Goal: Task Accomplishment & Management: Manage account settings

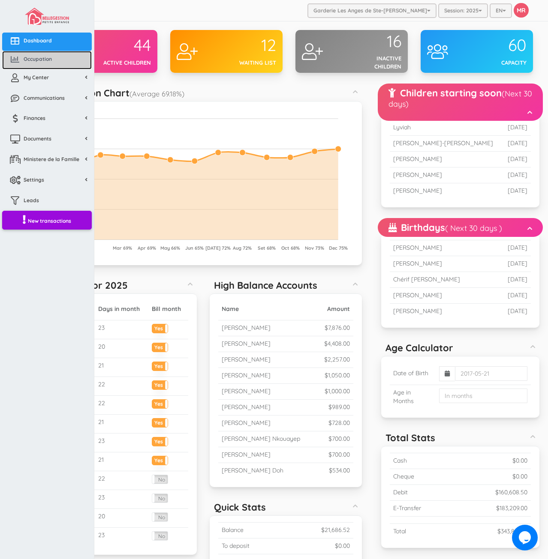
click at [46, 66] on link "Occupation" at bounding box center [47, 60] width 90 height 18
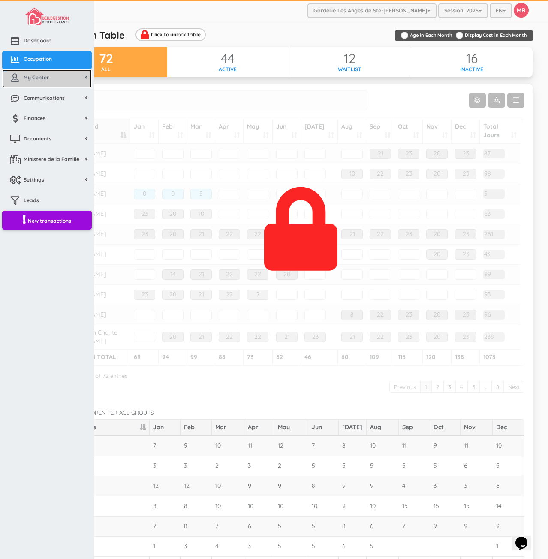
click at [65, 79] on link "My Center" at bounding box center [47, 78] width 90 height 18
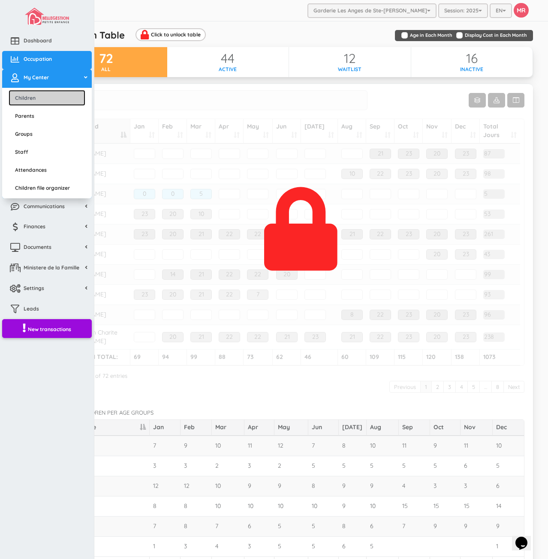
click at [62, 90] on link "Children" at bounding box center [47, 98] width 77 height 16
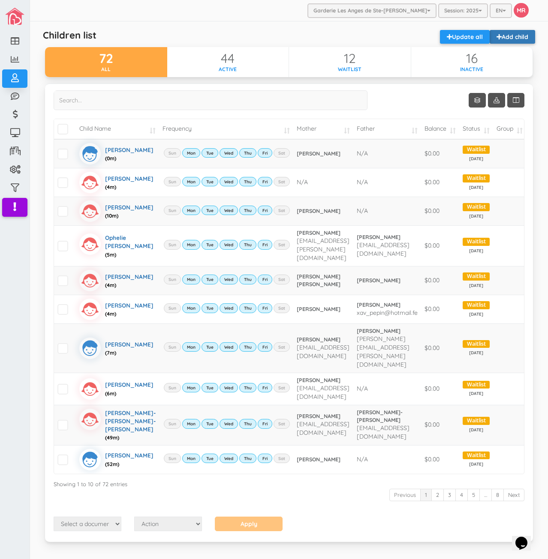
click at [498, 36] on link "Add child" at bounding box center [511, 37] width 45 height 14
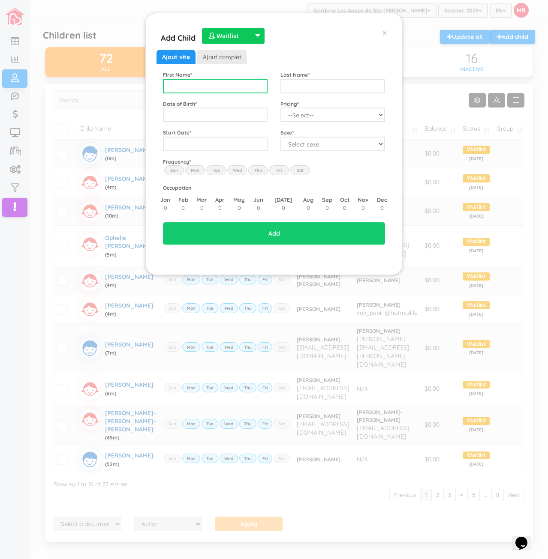
click at [199, 83] on input "text" at bounding box center [215, 86] width 105 height 15
click at [279, 406] on div "Add Child  Active  Inactive  Waitlist  Waitlist  Active  Inactive  Waitl…" at bounding box center [274, 279] width 548 height 559
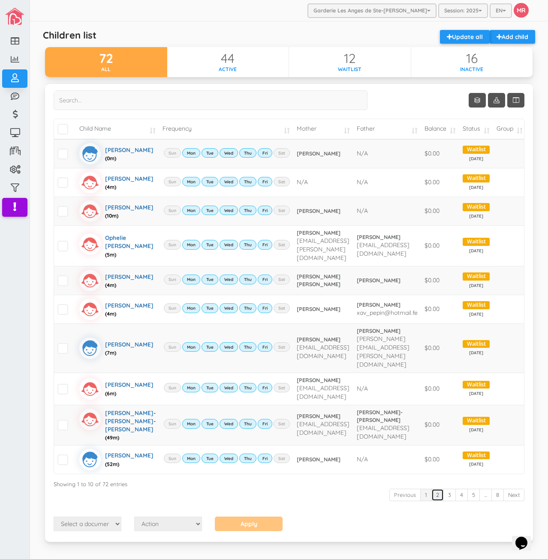
click at [432, 501] on link "2" at bounding box center [437, 495] width 12 height 12
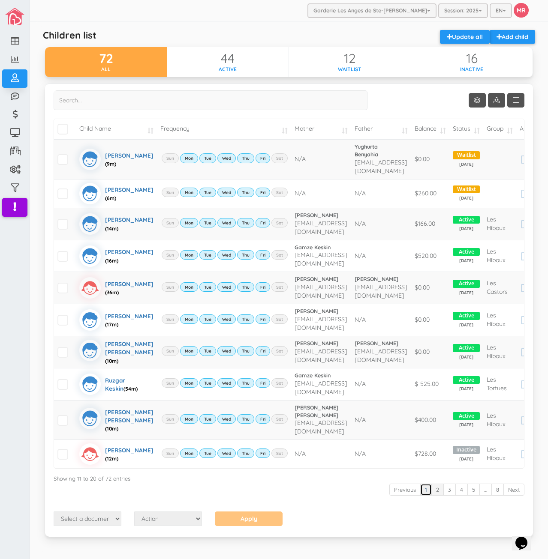
click at [426, 484] on link "1" at bounding box center [426, 490] width 12 height 12
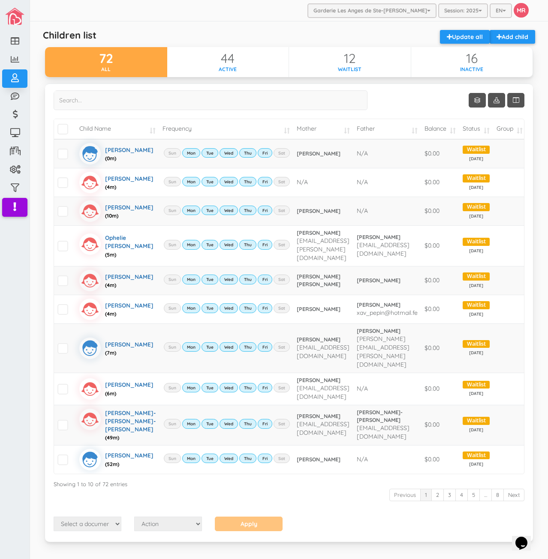
click at [432, 504] on div "Previous 1 2 3 4 5 … 8 Next" at bounding box center [289, 496] width 471 height 16
click at [432, 501] on link "2" at bounding box center [437, 495] width 12 height 12
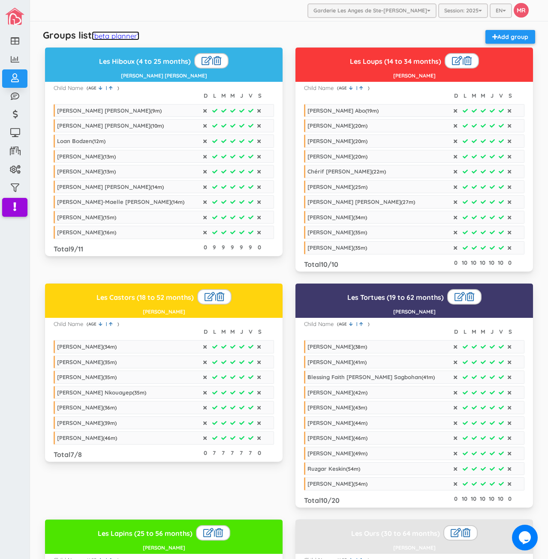
click at [130, 36] on link "(beta planner)" at bounding box center [116, 35] width 48 height 9
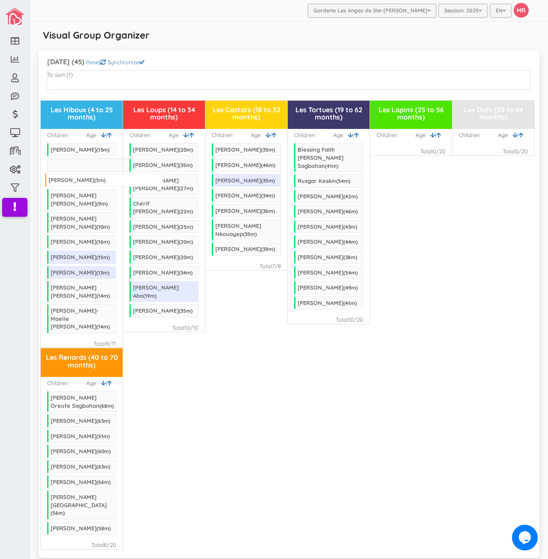
drag, startPoint x: 77, startPoint y: 89, endPoint x: 72, endPoint y: 180, distance: 90.9
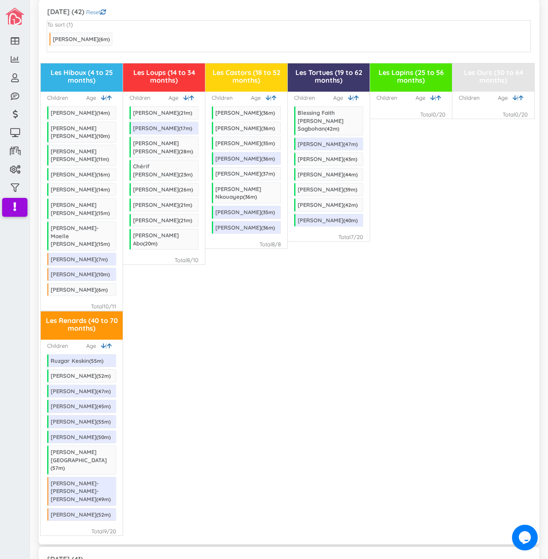
scroll to position [561, 0]
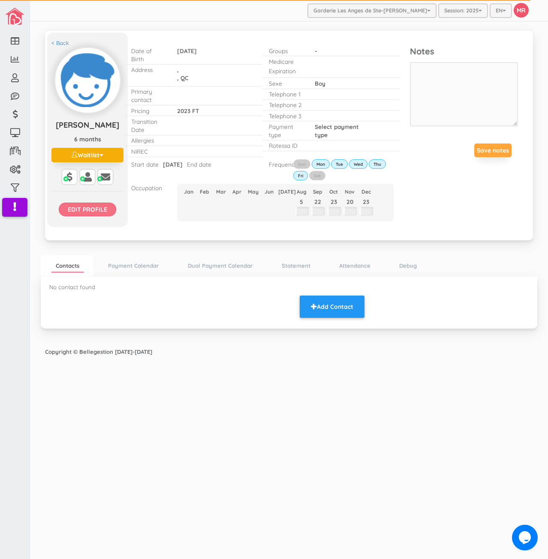
click at [104, 216] on input "Edit profile" at bounding box center [87, 210] width 57 height 14
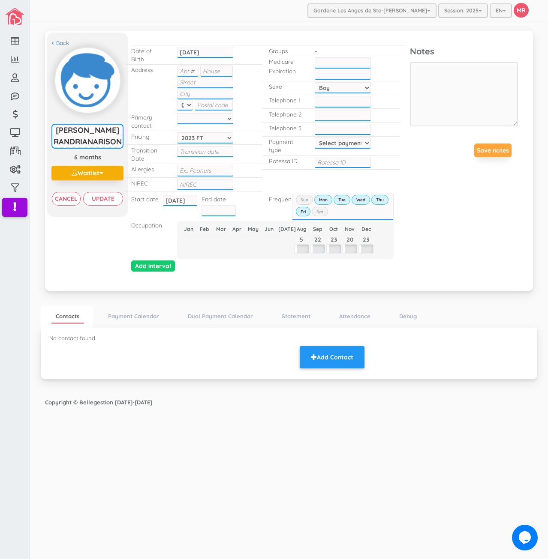
drag, startPoint x: 59, startPoint y: 142, endPoint x: 123, endPoint y: 138, distance: 64.4
click at [123, 138] on div "Frédéric Maherizo RANDRIANARISON" at bounding box center [87, 136] width 72 height 24
type input "Randrianarison"
click at [110, 201] on input "Update" at bounding box center [102, 199] width 39 height 14
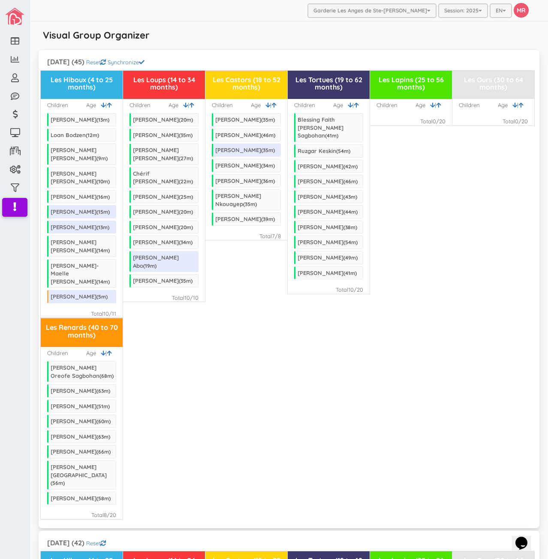
click at [366, 395] on div "Les Renards (40 to 70 months) Children | Age Eliakim Nahum Oreofe Sagbohan ( 68…" at bounding box center [289, 419] width 496 height 202
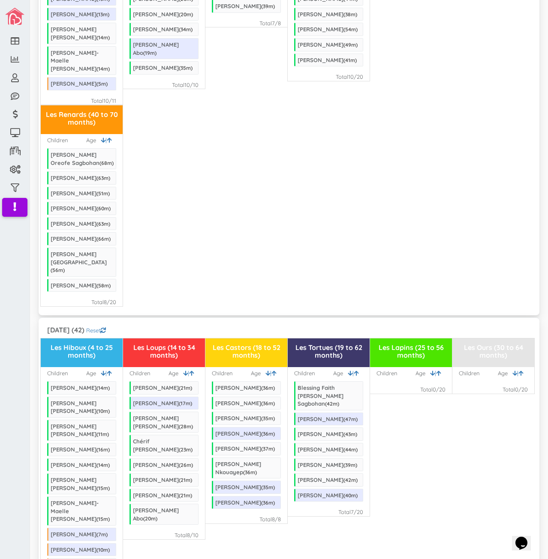
scroll to position [86, 0]
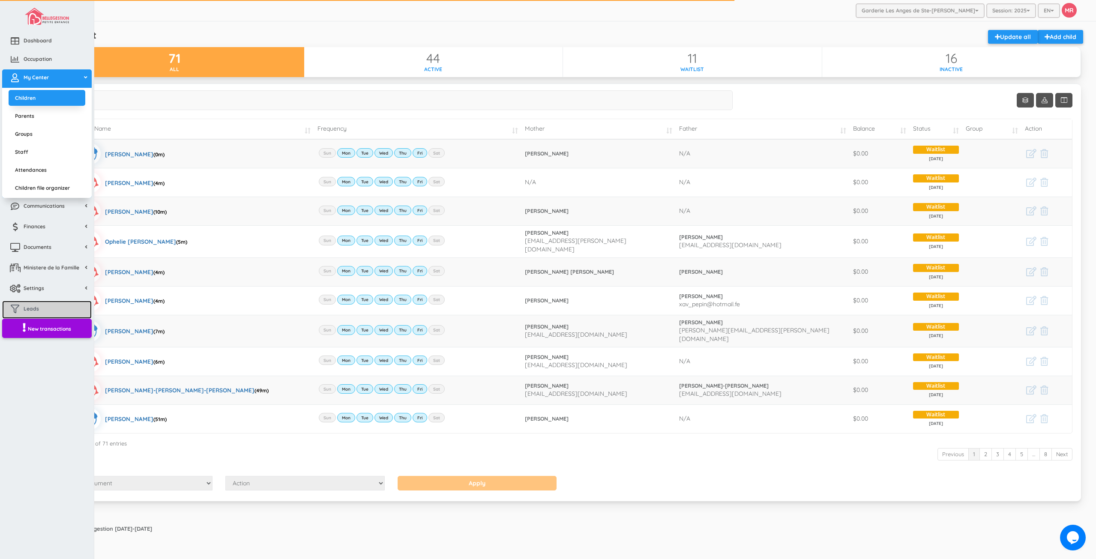
click at [47, 306] on link "Leads" at bounding box center [47, 310] width 90 height 18
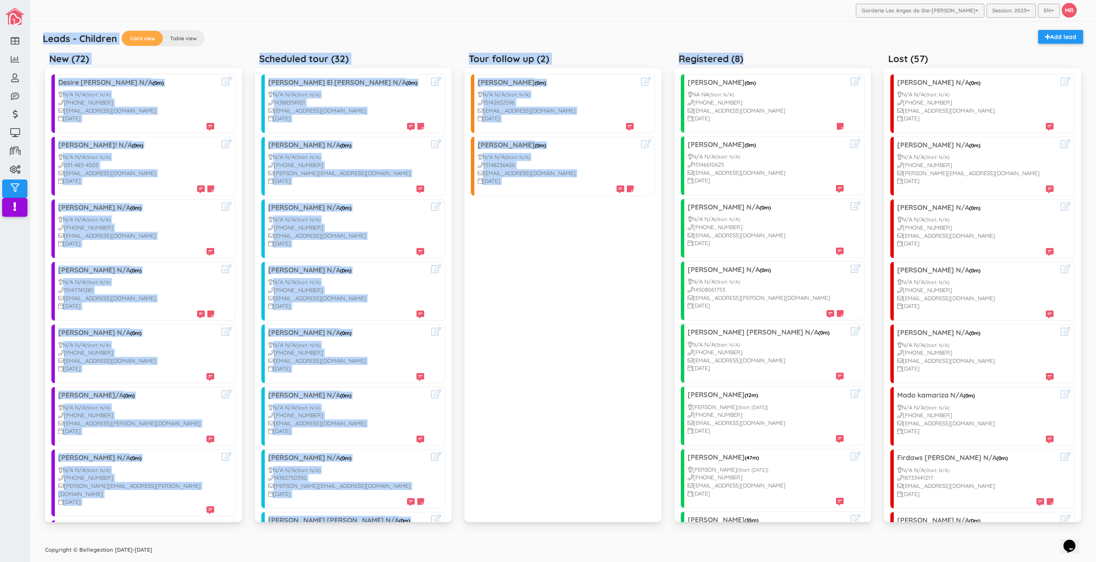
drag, startPoint x: 742, startPoint y: 59, endPoint x: 43, endPoint y: 39, distance: 699.2
click at [43, 39] on div "Leads - Children Card view Table view Add lead New (72) Desire Bolivar Gamez N/…" at bounding box center [563, 282] width 1045 height 512
click at [838, 63] on div "Registered (8)" at bounding box center [772, 57] width 197 height 17
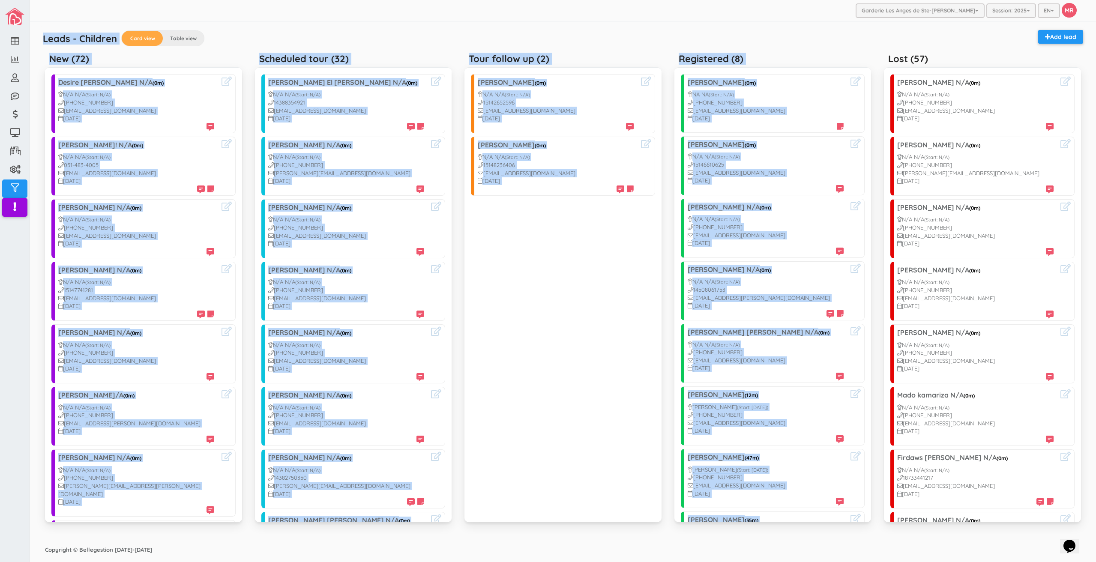
drag, startPoint x: 989, startPoint y: 63, endPoint x: 39, endPoint y: 29, distance: 950.2
click at [39, 29] on div "Leads - Children Card view Table view Add lead New (72) Desire Bolivar Gamez N/…" at bounding box center [563, 282] width 1058 height 512
click at [802, 36] on div "Leads - Children Card view Table view Add lead" at bounding box center [563, 39] width 1049 height 19
drag, startPoint x: 940, startPoint y: 60, endPoint x: 36, endPoint y: 43, distance: 904.7
click at [36, 43] on div "Leads - Children Card view Table view Add lead New (72) Desire Bolivar Gamez N/…" at bounding box center [563, 282] width 1058 height 512
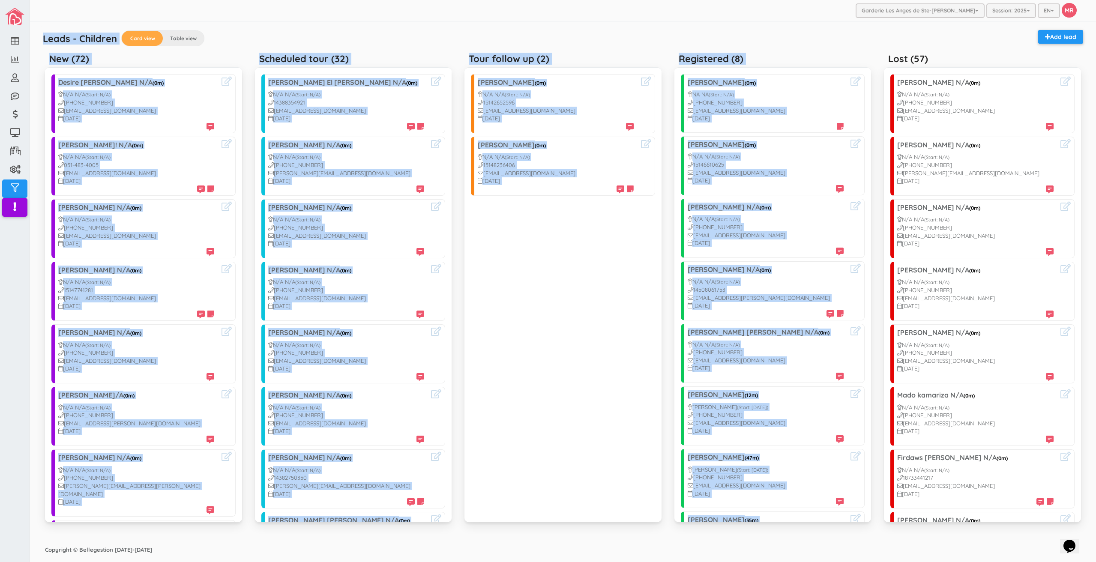
click at [661, 48] on div "Leads - Children Card view Table view Add lead" at bounding box center [563, 39] width 1049 height 19
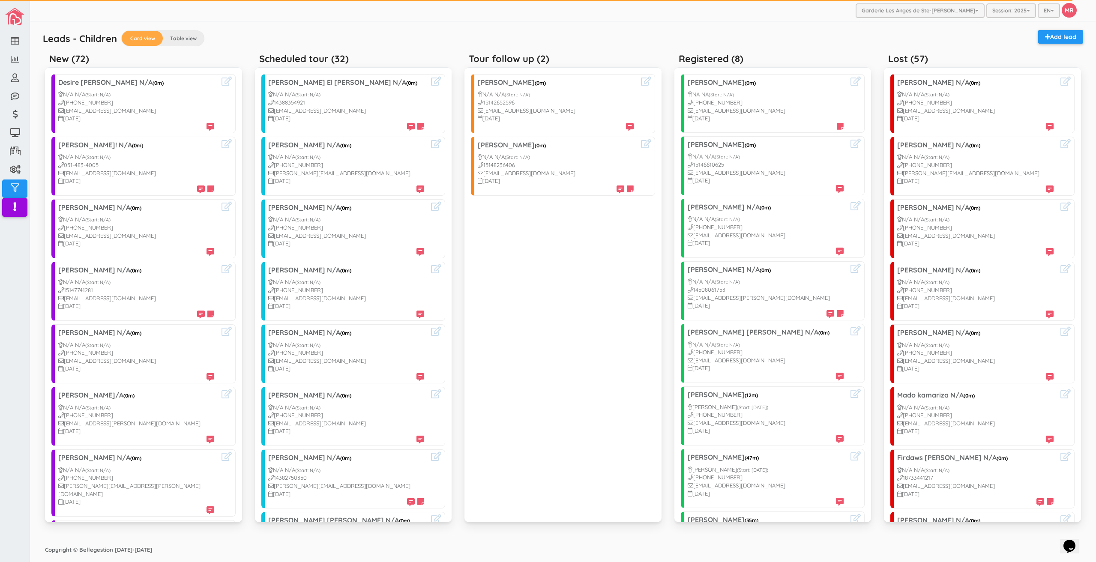
click at [811, 33] on div "Leads - Children Card view Table view Add lead" at bounding box center [563, 39] width 1049 height 19
click at [736, 44] on div "Leads - Children Card view Table view Add lead" at bounding box center [563, 39] width 1049 height 19
click at [672, 39] on div "Leads - Children Card view Table view Add lead" at bounding box center [563, 39] width 1049 height 19
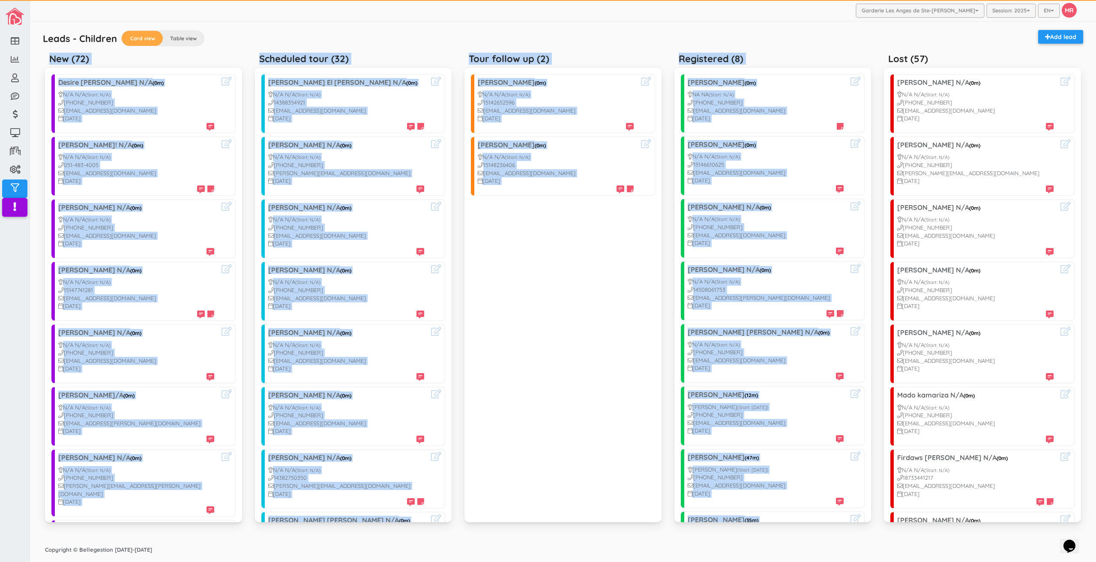
drag, startPoint x: 962, startPoint y: 64, endPoint x: 305, endPoint y: 33, distance: 658.1
click at [305, 33] on div "Leads - Children Card view Table view Add lead New (72) Desire Bolivar Gamez N/…" at bounding box center [563, 282] width 1045 height 512
click at [662, 75] on div "Tour follow up (2) Emilie Santerre (0m) N/A N/A (Start: N/A) 15142652596 Emilie…" at bounding box center [563, 290] width 210 height 483
click at [743, 64] on div "Registered (8)" at bounding box center [772, 57] width 197 height 17
drag, startPoint x: 928, startPoint y: 57, endPoint x: 40, endPoint y: 37, distance: 888.1
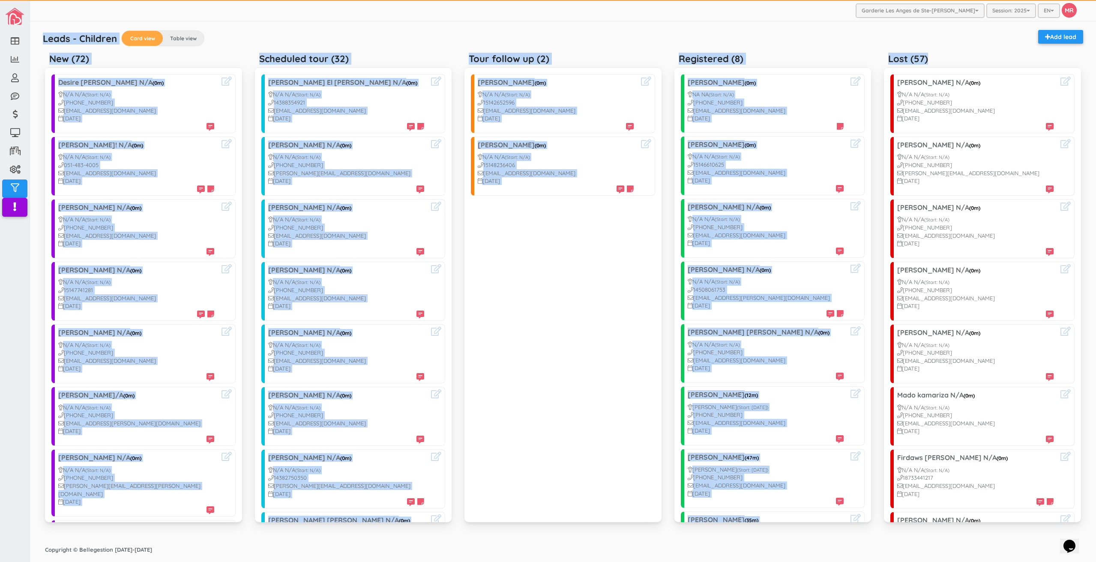
click at [41, 37] on div "Leads - Children Card view Table view Add lead New (72) Desire Bolivar Gamez N/…" at bounding box center [563, 282] width 1045 height 512
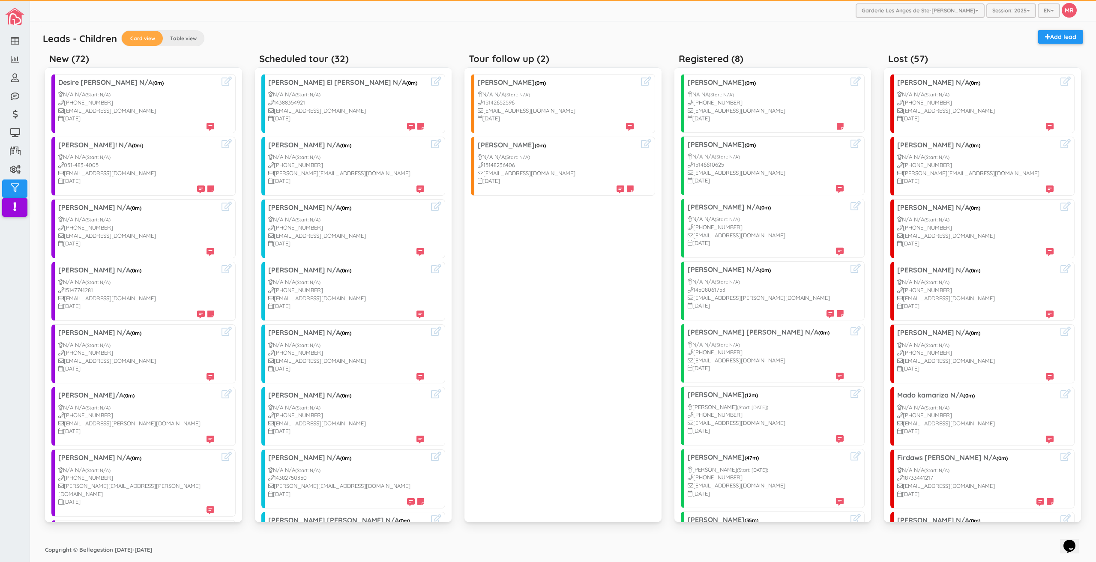
click at [41, 41] on div "Leads - Children Card view Table view Add lead" at bounding box center [563, 39] width 1049 height 19
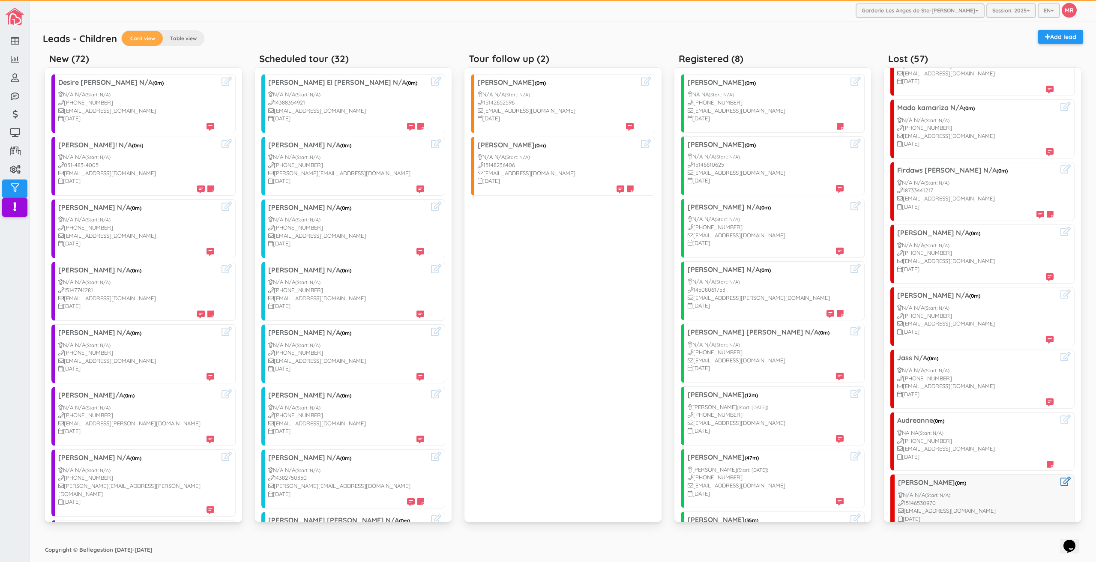
scroll to position [471, 0]
drag, startPoint x: 43, startPoint y: 38, endPoint x: 990, endPoint y: 515, distance: 1060.7
click at [990, 515] on div "Leads - Children Card view Table view Add lead New (72) Desire Bolivar Gamez N/…" at bounding box center [563, 282] width 1045 height 512
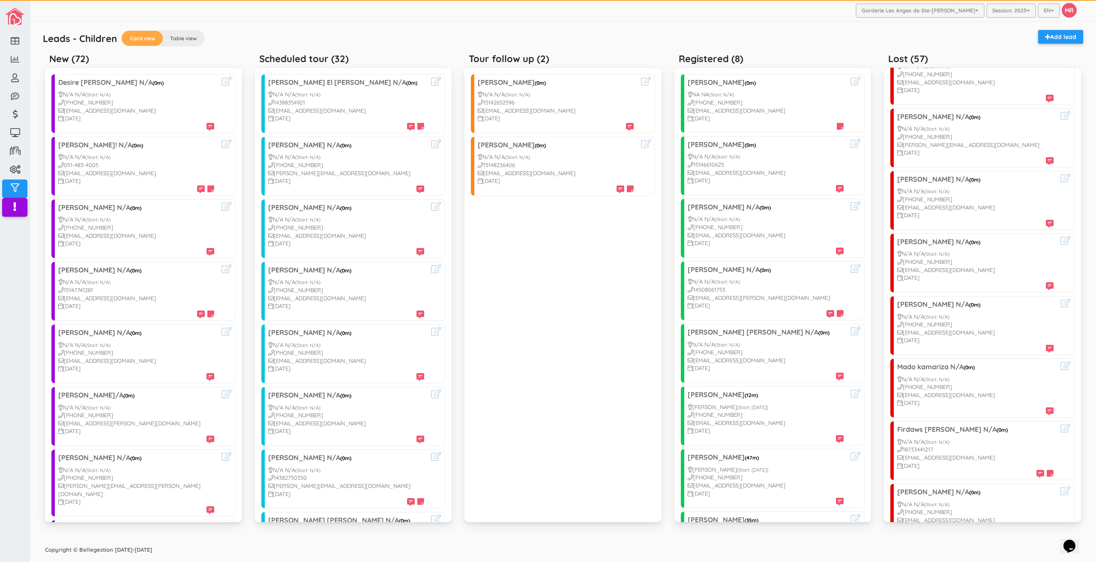
scroll to position [0, 0]
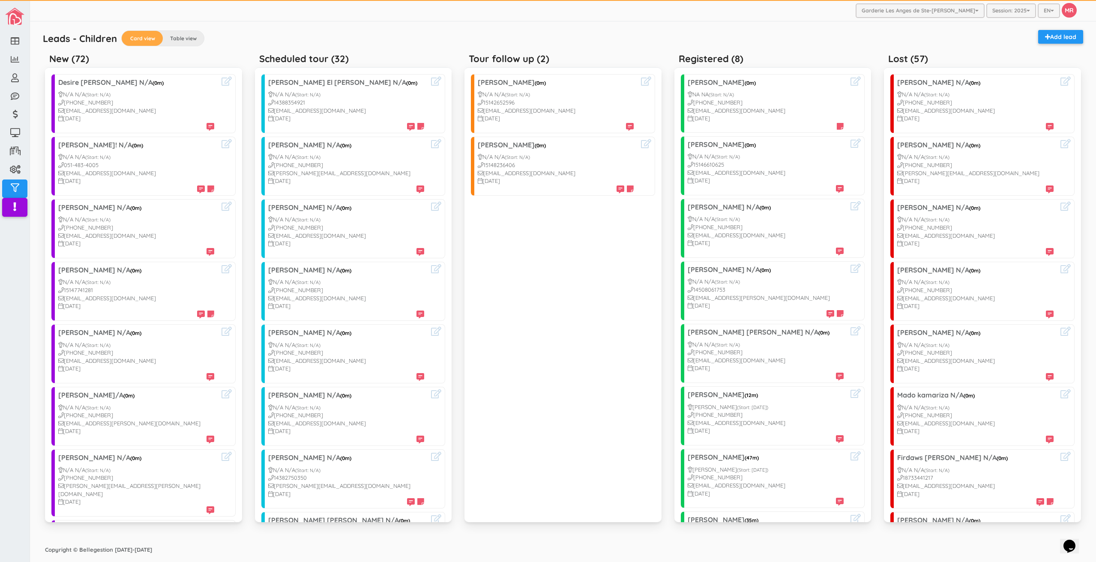
click at [515, 30] on div "Leads - Children Card view Table view Add lead" at bounding box center [563, 39] width 1049 height 19
click at [739, 28] on div "Leads - Children Card view Table view Add lead New (72) Desire Bolivar Gamez N/…" at bounding box center [563, 282] width 1045 height 512
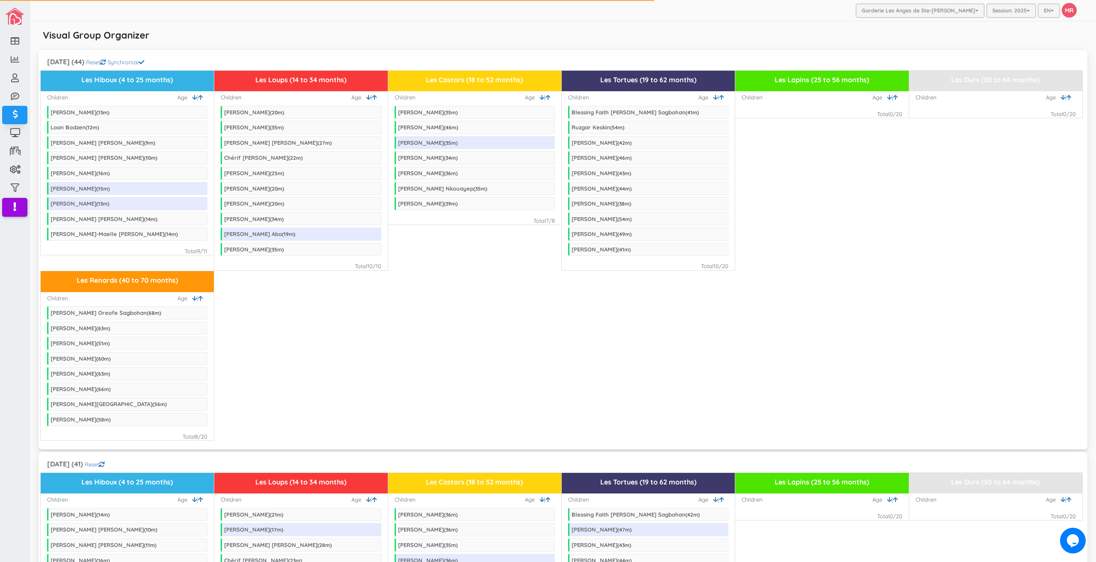
scroll to position [300, 0]
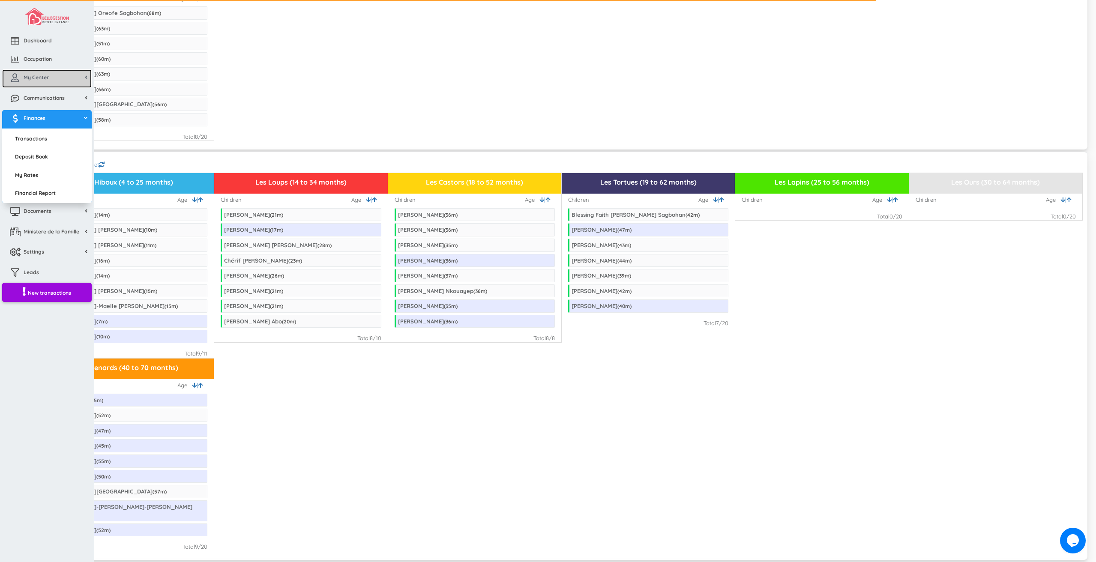
click at [46, 73] on link "My Center" at bounding box center [47, 78] width 90 height 18
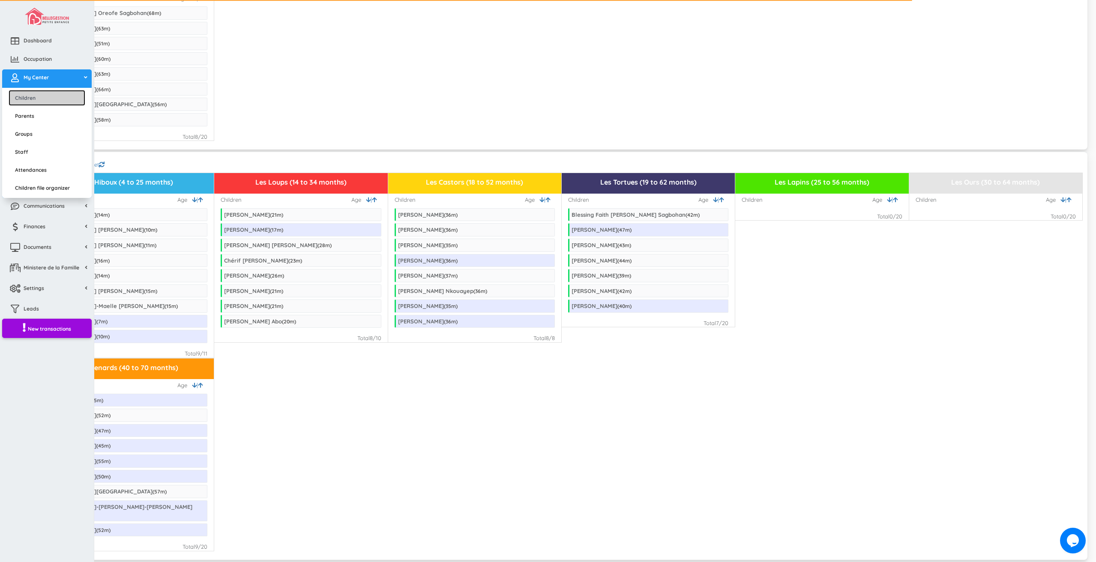
click at [46, 96] on link "Children" at bounding box center [47, 98] width 77 height 16
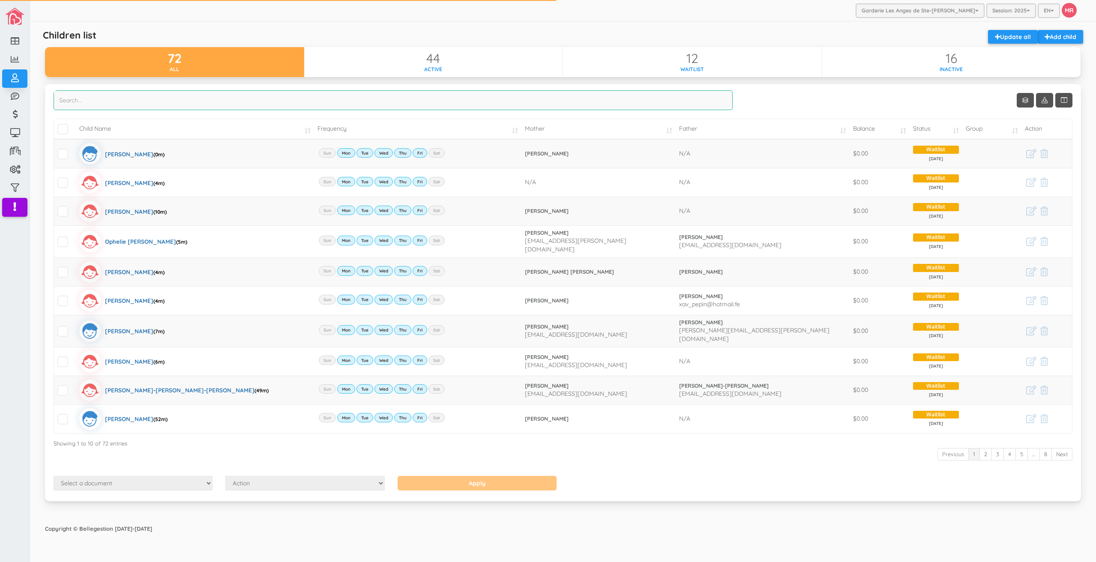
click at [376, 96] on input "search" at bounding box center [393, 100] width 679 height 20
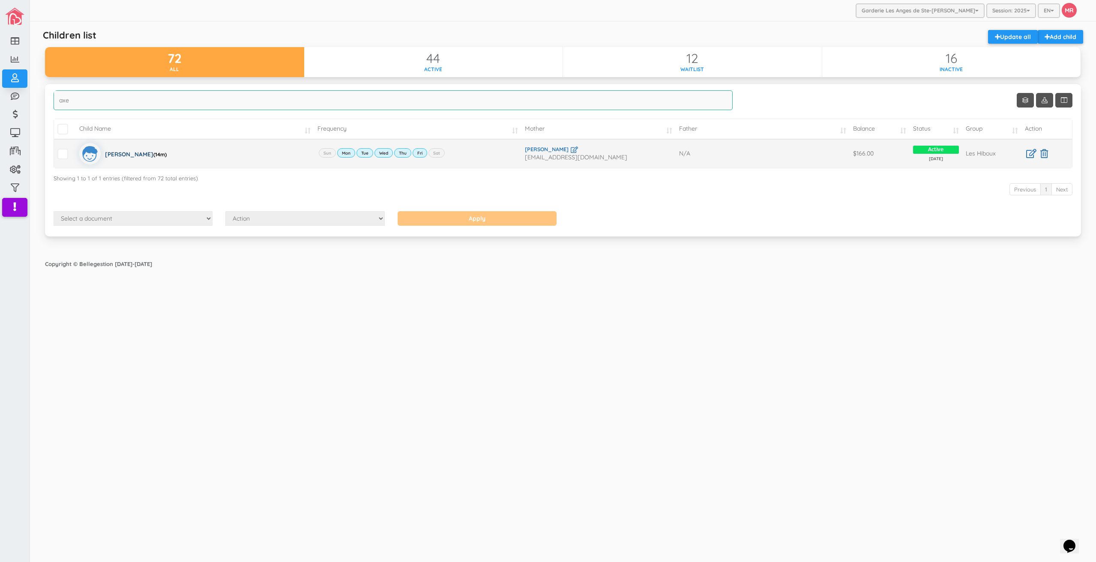
type input "axe"
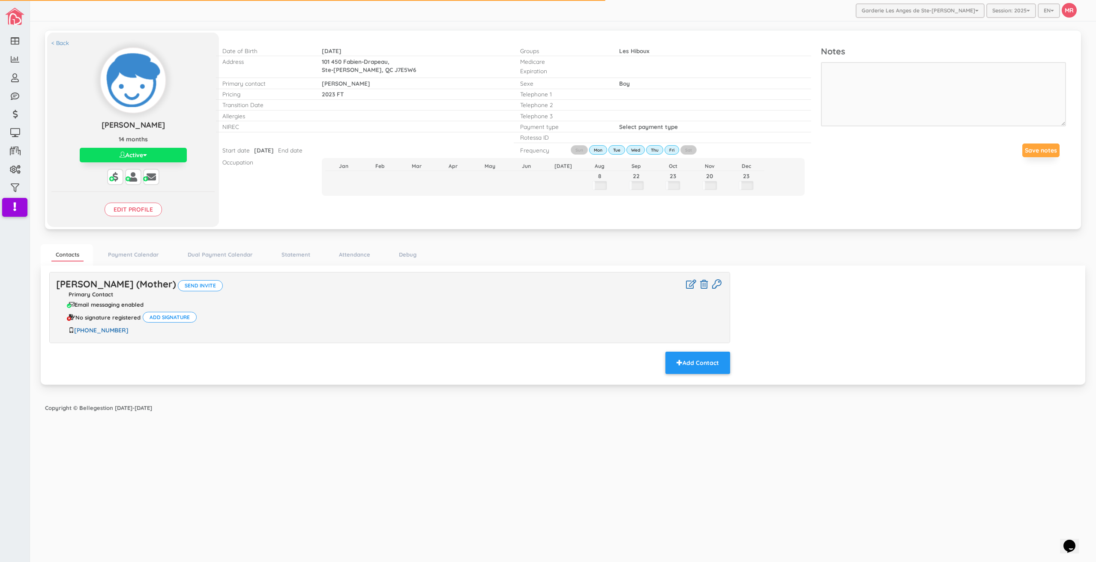
click at [123, 218] on div "< Back [PERSON_NAME] [PERSON_NAME] 14 months Active Active Inactive Waitlist Ed…" at bounding box center [133, 130] width 172 height 195
click at [129, 212] on input "Edit profile" at bounding box center [133, 210] width 57 height 14
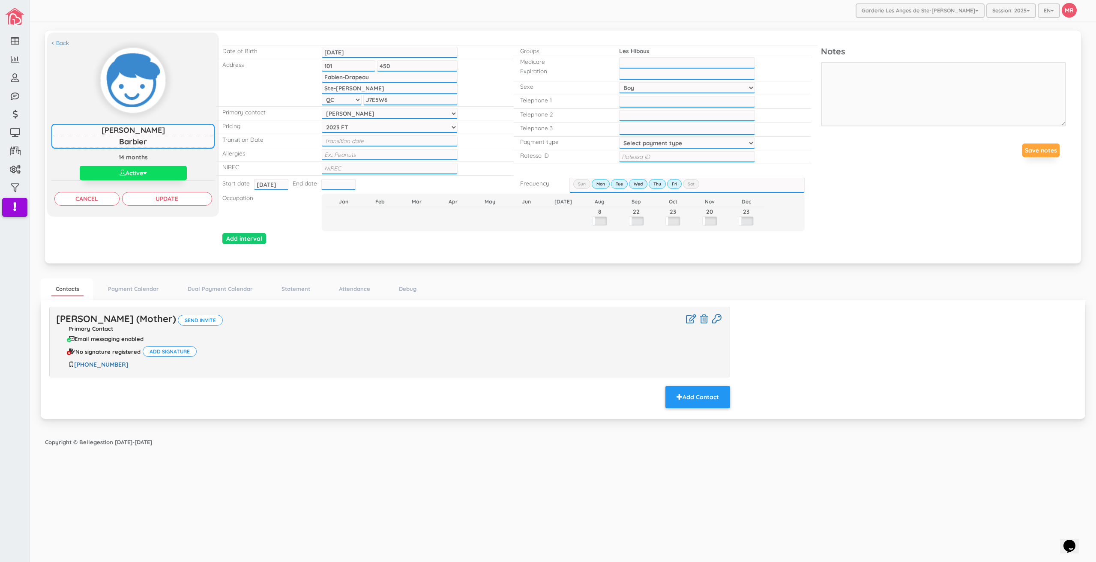
click at [359, 182] on div "Start date [DATE] [DATE] End date" at bounding box center [364, 184] width 297 height 13
click at [343, 191] on div at bounding box center [338, 184] width 34 height 13
drag, startPoint x: 341, startPoint y: 185, endPoint x: 335, endPoint y: 187, distance: 5.8
click at [341, 185] on input "text" at bounding box center [338, 184] width 34 height 11
click at [354, 299] on th "Today" at bounding box center [371, 302] width 99 height 13
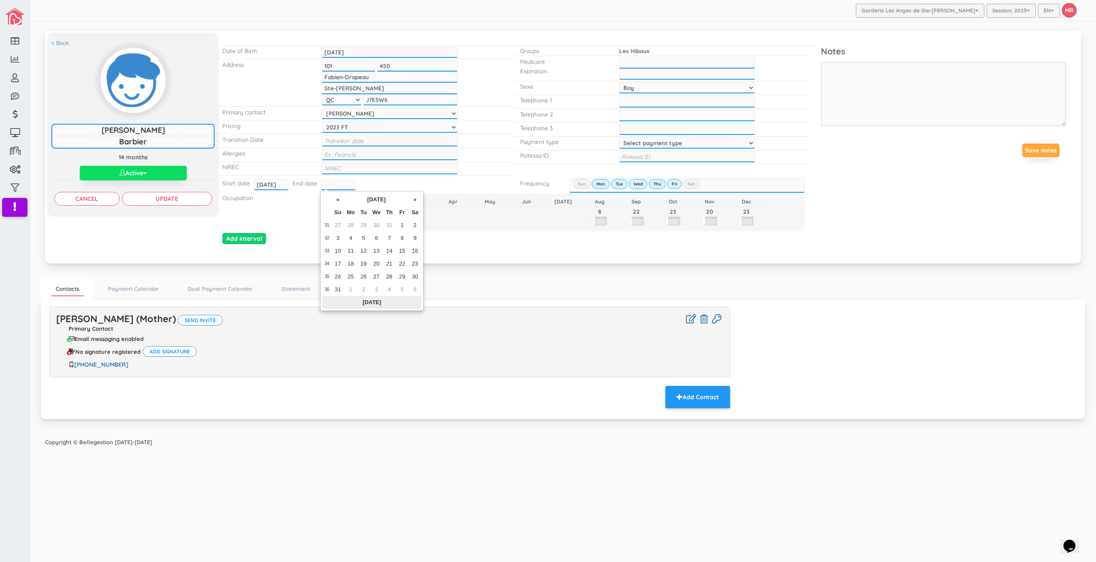
type input "[DATE]"
click at [139, 174] on button "Active" at bounding box center [133, 173] width 107 height 15
click at [183, 243] on div "< Back Axel Barbier Axel Barbier 14 months Active Active Inactive Waitlist Edit…" at bounding box center [563, 146] width 1032 height 218
click at [183, 200] on input "Update" at bounding box center [167, 199] width 90 height 14
click at [859, 400] on div "Amelie Lebrun (Mother) Send invite Primary Contact Email messaging enabled No s…" at bounding box center [563, 359] width 1040 height 104
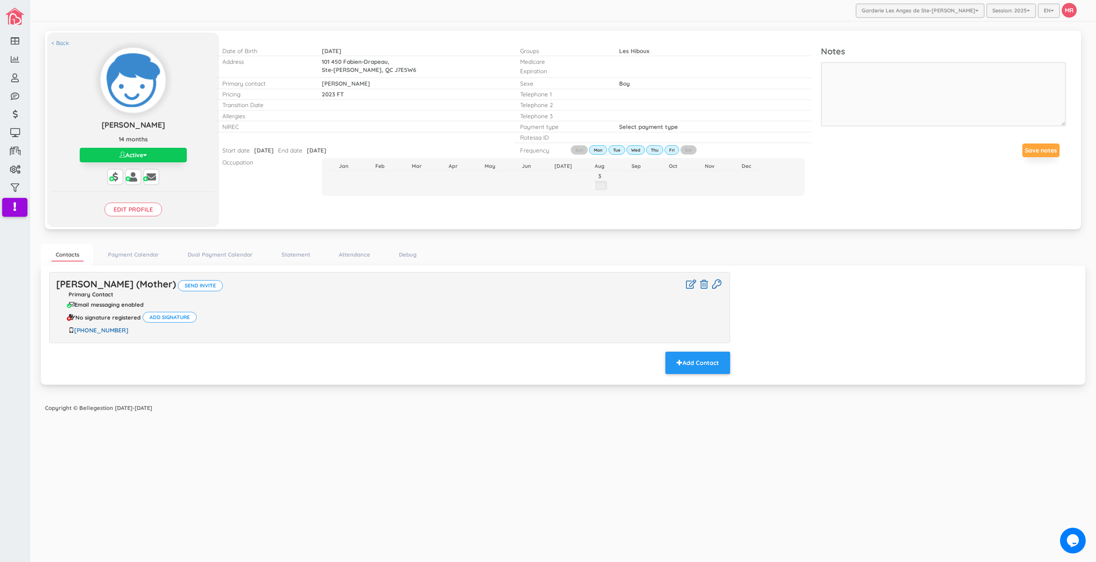
click at [168, 158] on button "Active" at bounding box center [133, 155] width 107 height 15
click at [124, 193] on link "Inactive" at bounding box center [132, 188] width 127 height 13
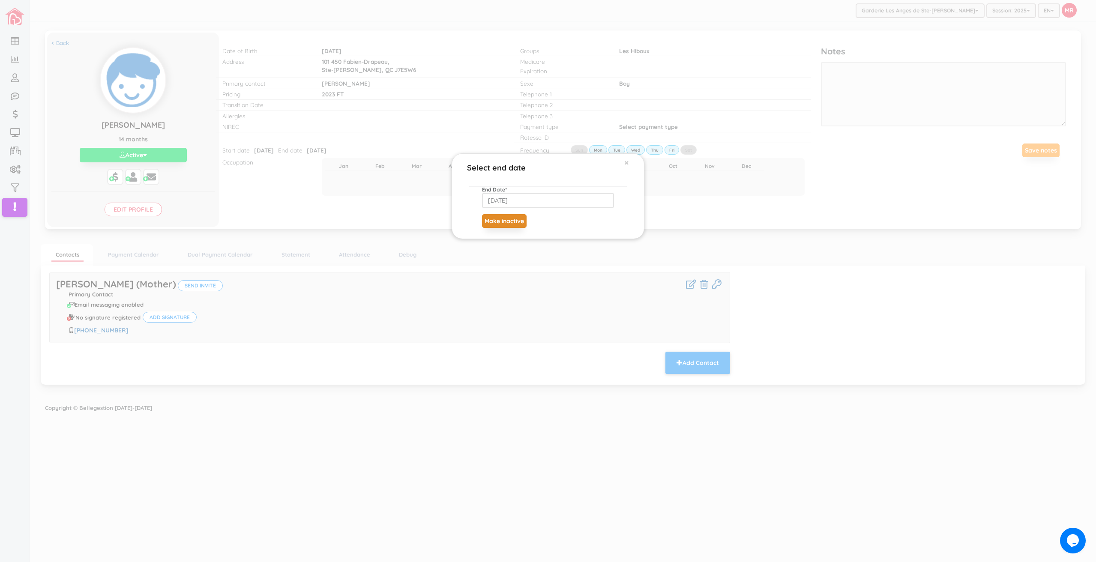
click at [509, 220] on button "Make inactive" at bounding box center [504, 221] width 45 height 14
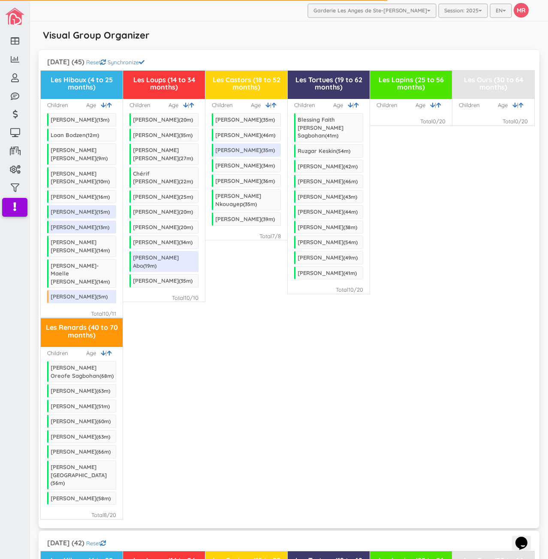
scroll to position [86, 0]
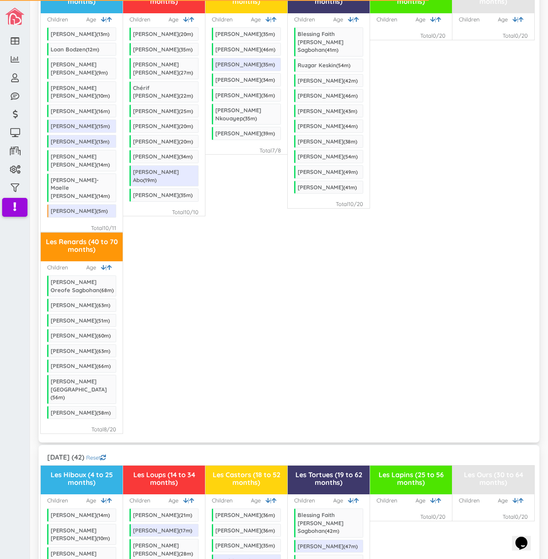
click at [249, 314] on div "Les Renards (40 to 70 months) Children | Age [PERSON_NAME] ( 68 m) [PERSON_NAME…" at bounding box center [289, 333] width 496 height 202
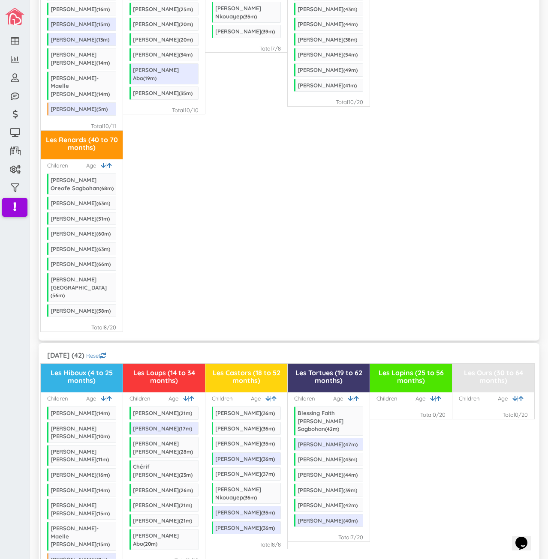
scroll to position [0, 0]
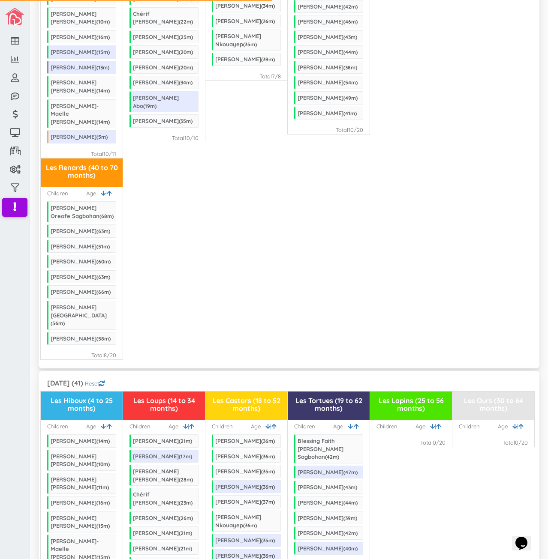
scroll to position [386, 0]
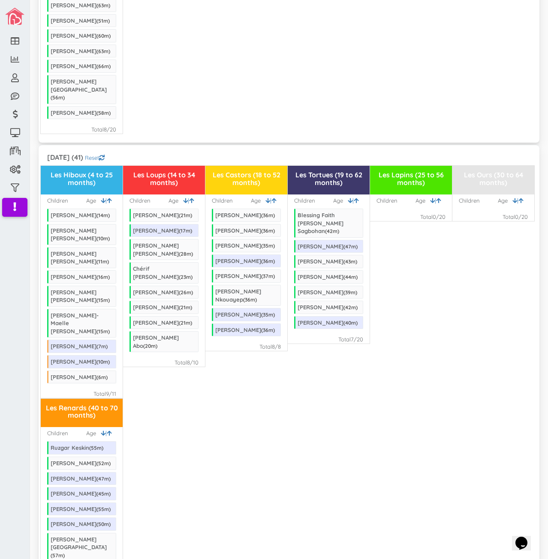
click at [252, 108] on div "Les Renards (40 to 70 months) Children | Age [PERSON_NAME] ( 68 m) [PERSON_NAME…" at bounding box center [289, 33] width 496 height 202
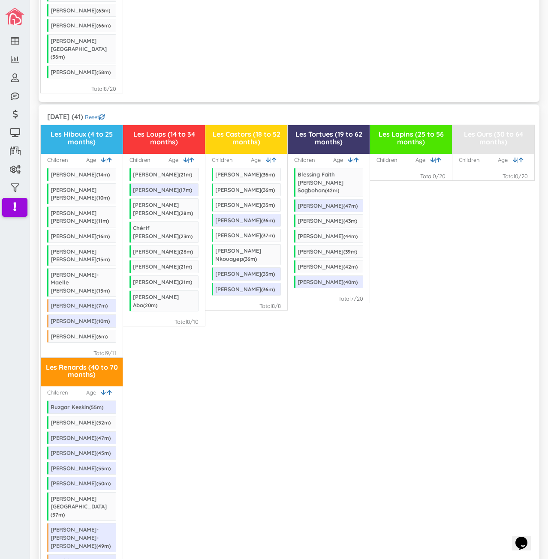
scroll to position [429, 0]
